Goal: Transaction & Acquisition: Purchase product/service

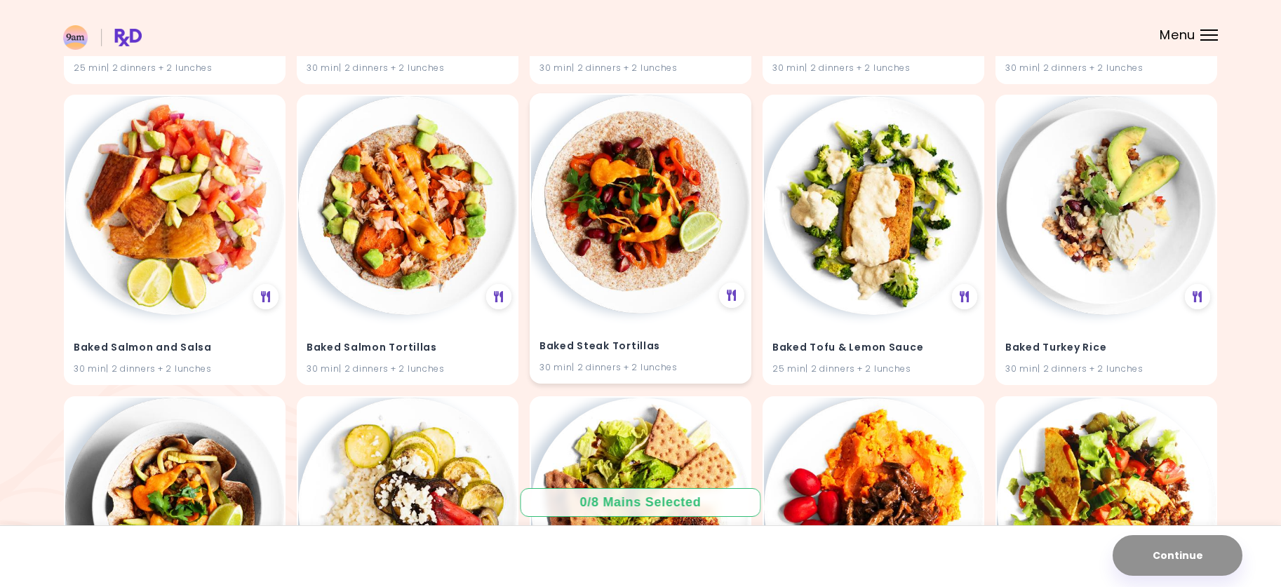
scroll to position [3157, 0]
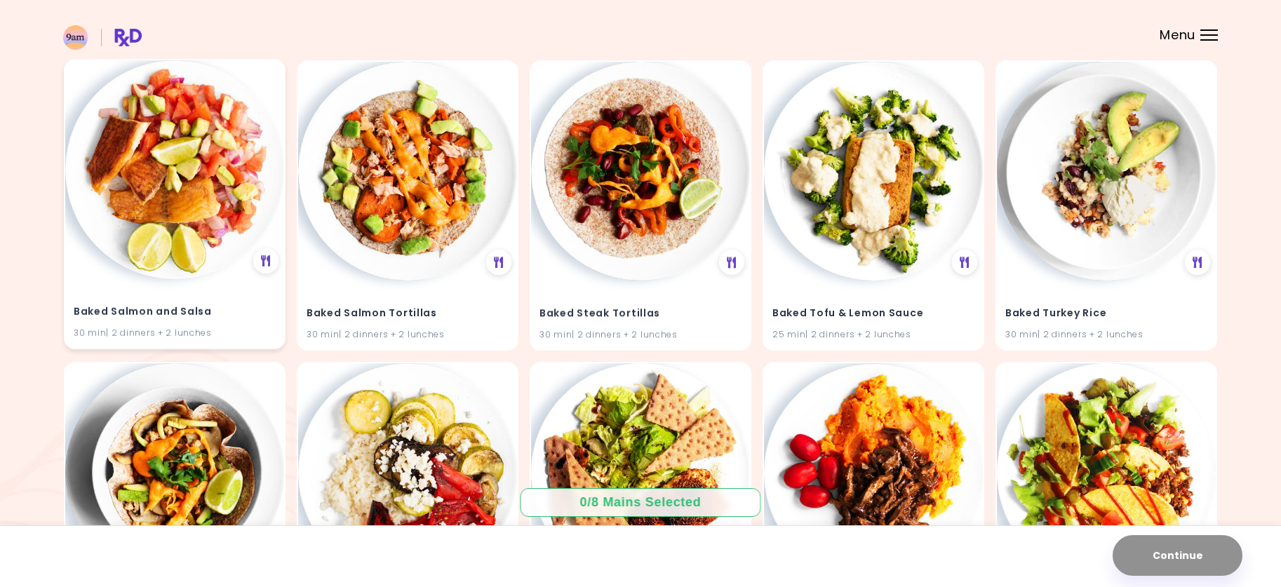
click at [166, 184] on img at bounding box center [174, 169] width 219 height 219
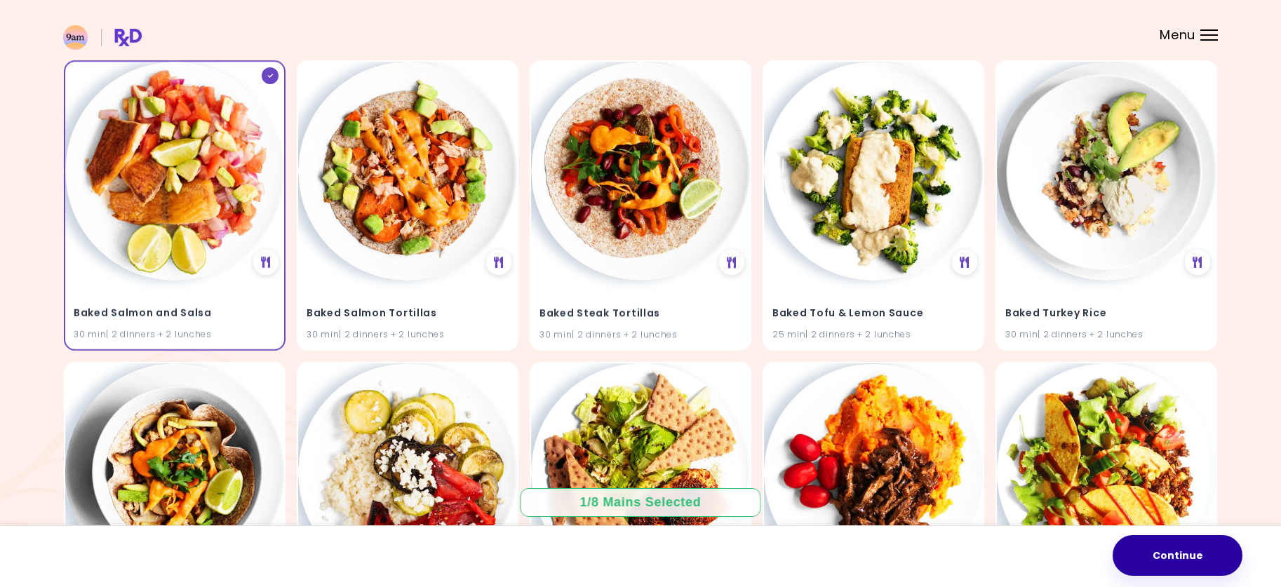
click at [1181, 565] on button "Continue" at bounding box center [1178, 555] width 130 height 41
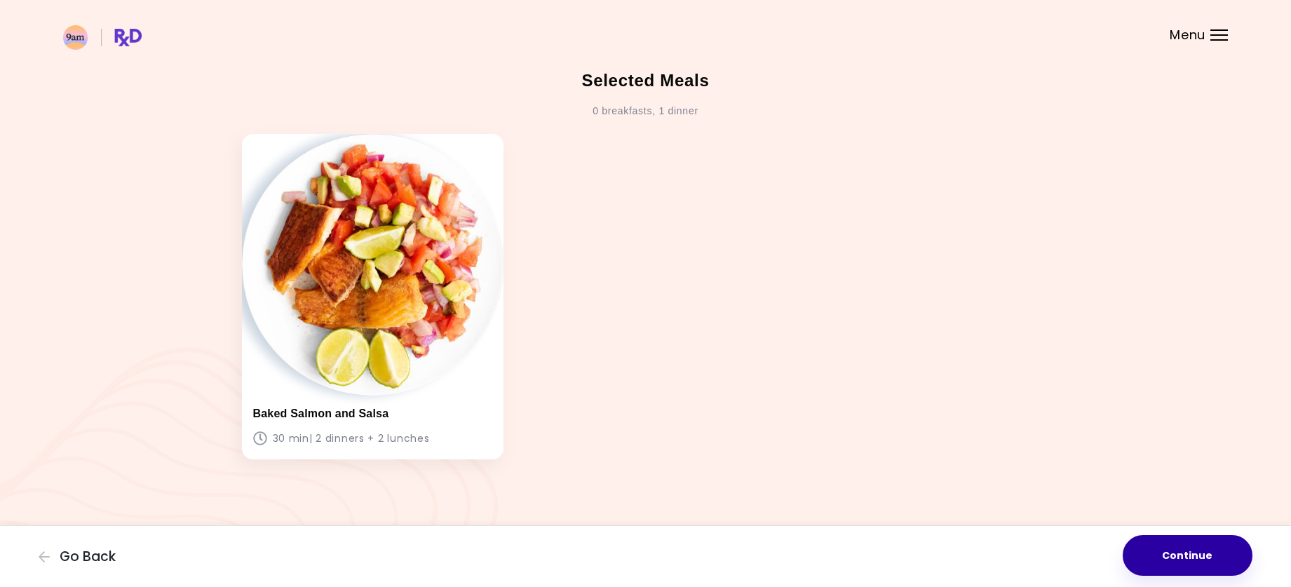
click at [1202, 551] on button "Continue" at bounding box center [1188, 555] width 130 height 41
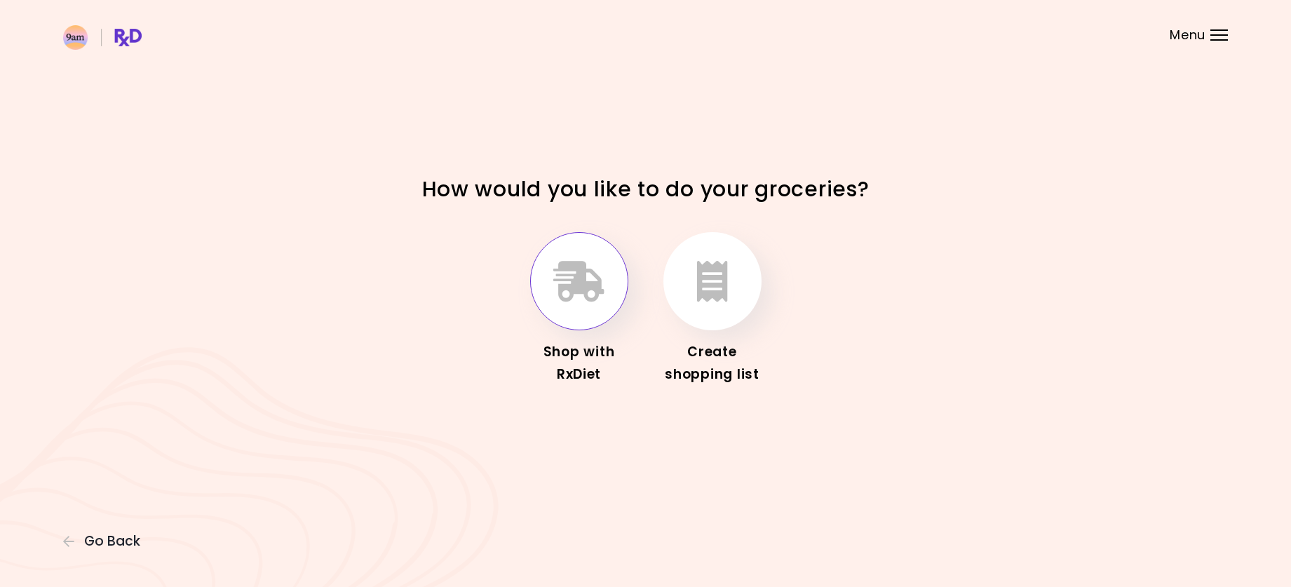
click at [596, 283] on icon "button" at bounding box center [578, 281] width 51 height 41
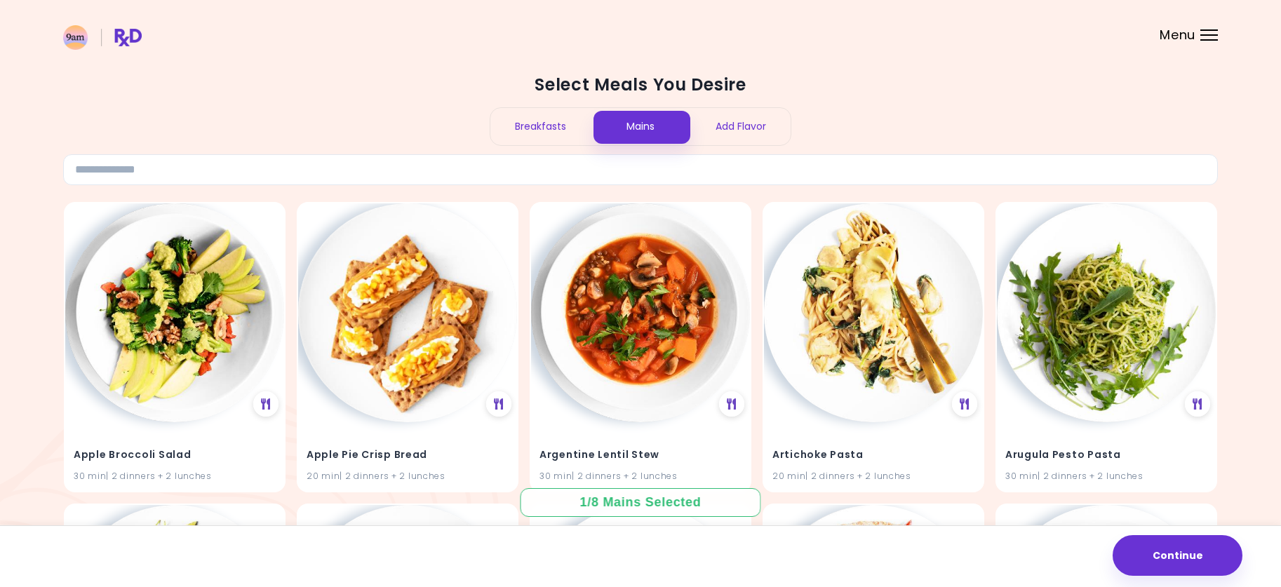
click at [1211, 41] on header at bounding box center [640, 28] width 1281 height 56
click at [1205, 33] on div "Menu" at bounding box center [1209, 34] width 18 height 11
